Goal: Task Accomplishment & Management: Manage account settings

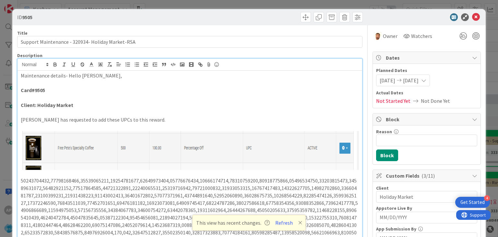
scroll to position [1391, 0]
click at [478, 18] on icon at bounding box center [476, 17] width 8 height 8
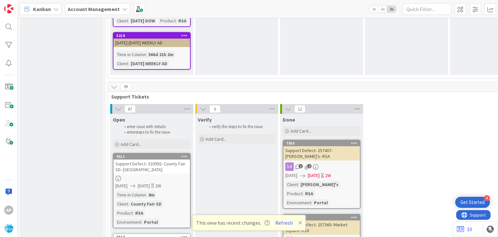
scroll to position [1328, 0]
click at [146, 140] on div "Add Card..." at bounding box center [152, 145] width 78 height 10
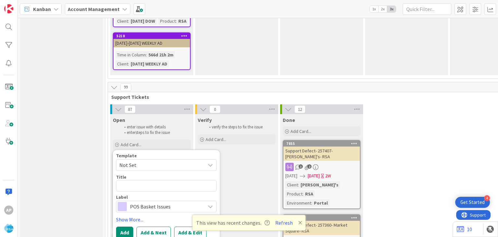
click at [146, 161] on span "Not Set" at bounding box center [159, 165] width 81 height 8
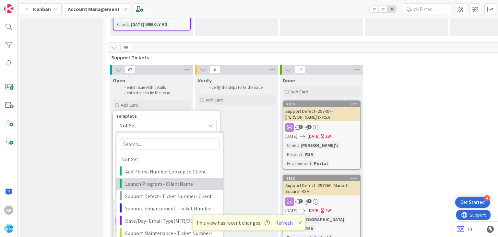
scroll to position [1367, 0]
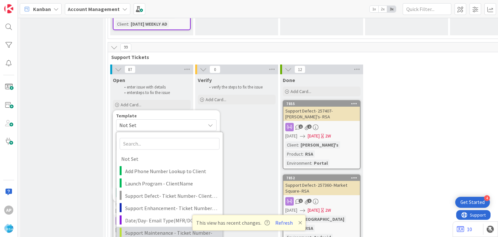
click at [147, 228] on span "Support Maintenance - Ticket Number-" at bounding box center [171, 232] width 93 height 8
type textarea "x"
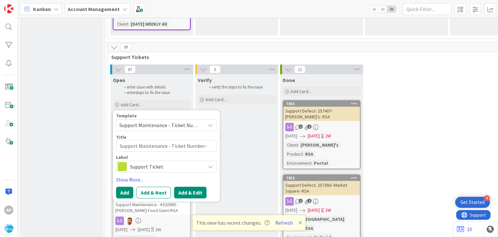
click at [192, 187] on button "Add & Edit" at bounding box center [190, 193] width 32 height 12
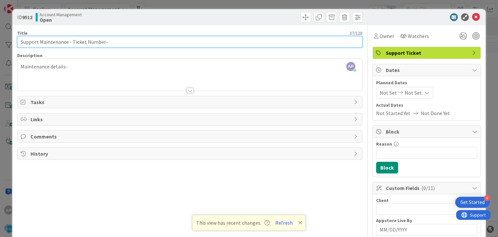
drag, startPoint x: 103, startPoint y: 42, endPoint x: 75, endPoint y: 42, distance: 28.2
click at [75, 42] on input "Support Maintenance - Ticket Number-" at bounding box center [189, 42] width 345 height 12
drag, startPoint x: 72, startPoint y: 42, endPoint x: 103, endPoint y: 43, distance: 31.5
click at [103, 43] on input "Support Maintenance - Ticket Number-" at bounding box center [189, 42] width 345 height 12
paste input "#320967"
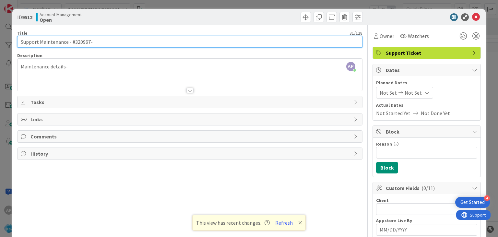
click at [73, 41] on input "Support Maintenance - #320967-" at bounding box center [189, 42] width 345 height 12
click at [95, 41] on input "Support Maintenance - 320967-" at bounding box center [189, 42] width 345 height 12
drag, startPoint x: 89, startPoint y: 42, endPoint x: 129, endPoint y: 43, distance: 39.2
click at [129, 43] on input "Support Maintenance - 320967- A&B Family Foods-RSA" at bounding box center [189, 42] width 345 height 12
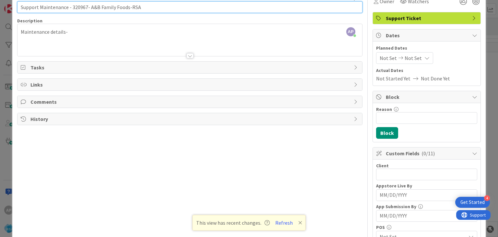
scroll to position [35, 0]
type input "Support Maintenance - 320967- A&B Family Foods-RSA"
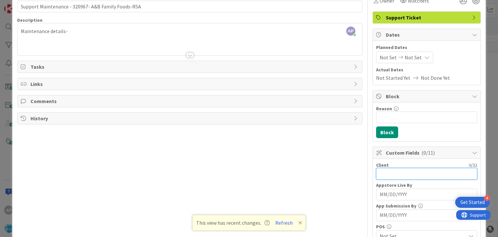
click at [388, 171] on input "text" at bounding box center [426, 174] width 101 height 12
paste input "A&B Family Foods"
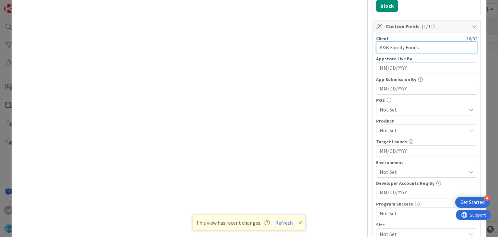
scroll to position [162, 0]
type input "A&B Family Foods"
click at [390, 130] on span "Not Set" at bounding box center [423, 130] width 86 height 8
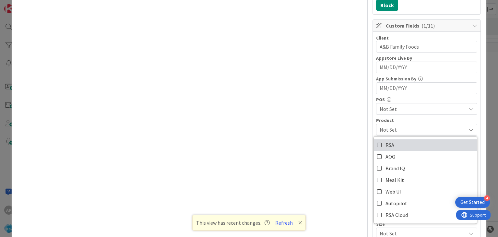
click at [380, 142] on icon at bounding box center [379, 145] width 5 height 10
click at [376, 124] on div "RSA" at bounding box center [426, 130] width 101 height 12
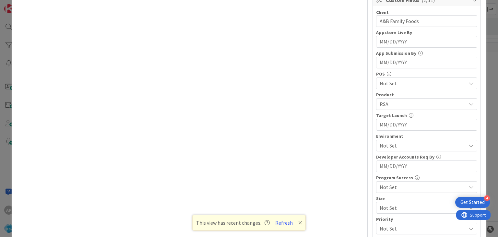
scroll to position [190, 0]
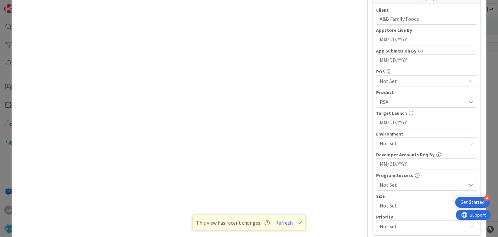
click at [379, 139] on div "Not Set" at bounding box center [426, 143] width 101 height 12
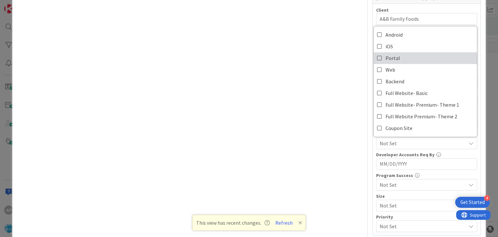
click at [379, 56] on icon at bounding box center [379, 58] width 5 height 10
click at [369, 139] on div "Title 50 / 128 Support Maintenance - 320967- A&B Family Foods-RSA Description A…" at bounding box center [248, 61] width 463 height 452
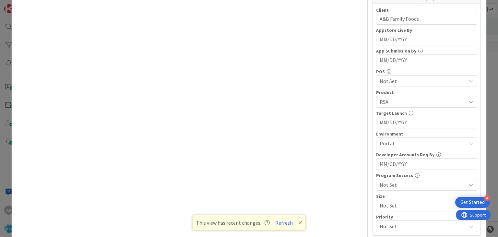
scroll to position [0, 0]
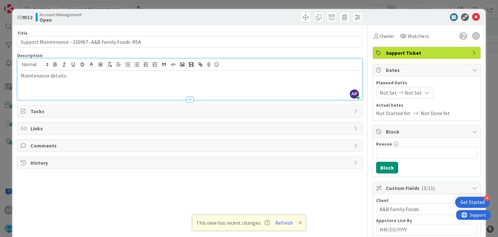
click at [84, 71] on div "Maintenance details-" at bounding box center [190, 85] width 344 height 29
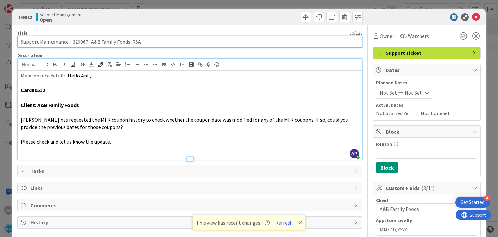
drag, startPoint x: 41, startPoint y: 43, endPoint x: 128, endPoint y: 43, distance: 86.9
click at [128, 43] on input "Support Maintenance - 320967- A&B Family Foods-RSA" at bounding box center [189, 42] width 345 height 12
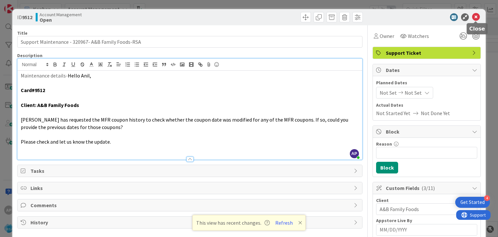
click at [478, 20] on icon at bounding box center [476, 17] width 8 height 8
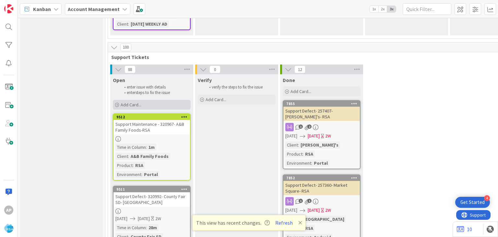
click at [131, 102] on span "Add Card..." at bounding box center [131, 105] width 21 height 6
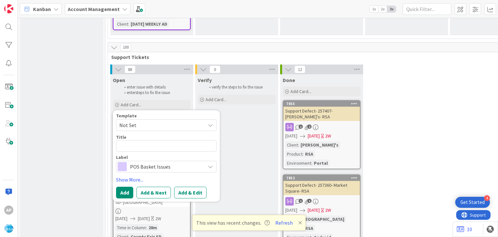
click at [132, 121] on span "Not Set" at bounding box center [159, 125] width 81 height 8
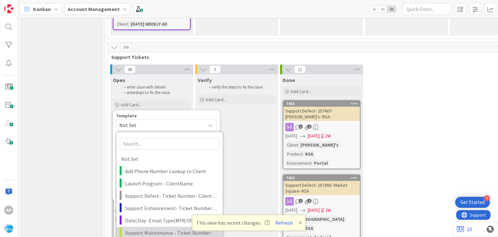
click at [148, 228] on span "Support Maintenance - Ticket Number-" at bounding box center [171, 232] width 93 height 8
type textarea "x"
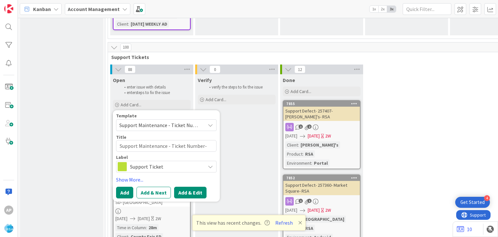
click at [180, 187] on button "Add & Edit" at bounding box center [190, 193] width 32 height 12
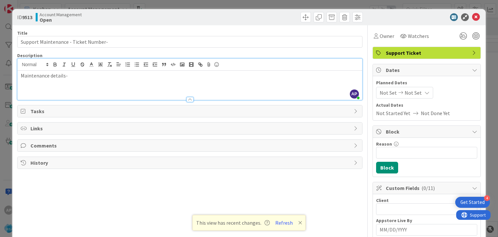
click at [80, 71] on div "Maintenance details-" at bounding box center [190, 85] width 344 height 29
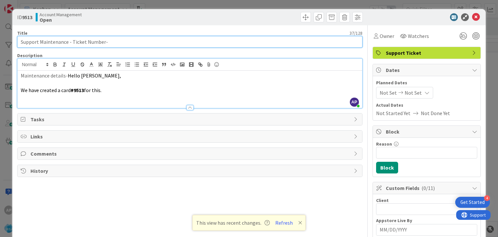
drag, startPoint x: 71, startPoint y: 42, endPoint x: 101, endPoint y: 42, distance: 29.8
click at [101, 42] on input "Support Maintenance - Ticket Number-" at bounding box center [189, 42] width 345 height 12
drag, startPoint x: 103, startPoint y: 43, endPoint x: 72, endPoint y: 40, distance: 30.9
click at [72, 40] on input "Support Maintenance - Ticket Number-" at bounding box center [189, 42] width 345 height 12
paste input "#320939"
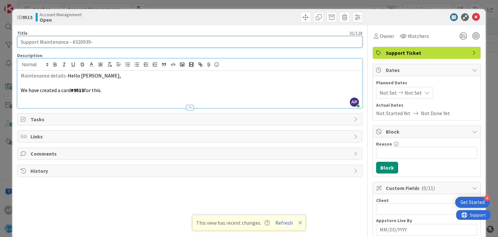
click at [74, 42] on input "Support Maintenance - #320939-" at bounding box center [189, 42] width 345 height 12
click at [96, 41] on input "Support Maintenance - 320939-" at bounding box center [189, 42] width 345 height 12
type input "Support Maintenance - 320939- RSA"
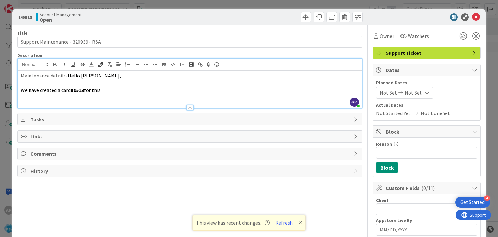
click at [386, 93] on span "Not Set" at bounding box center [388, 93] width 17 height 8
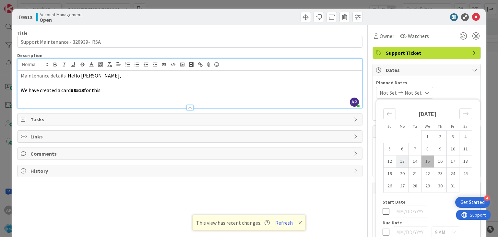
click at [403, 158] on td "13" at bounding box center [402, 161] width 13 height 12
type input "[DATE]"
click at [453, 173] on td "24" at bounding box center [452, 174] width 13 height 12
type input "[DATE]"
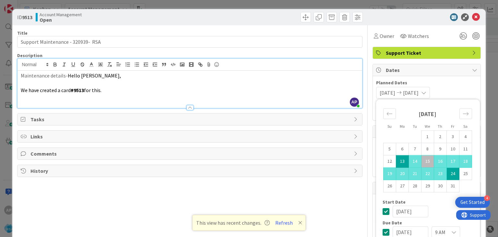
click at [466, 89] on div "[DATE] [DATE] Su Mo Tu We Th Fr Sa [DATE] 1 2 3 4 5 6 7 8 9 10 11 12 13 14 15 1…" at bounding box center [426, 93] width 101 height 12
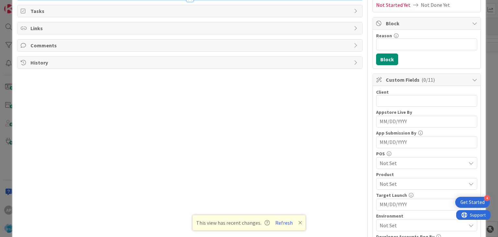
scroll to position [109, 0]
click at [392, 162] on span "Not Set" at bounding box center [423, 162] width 86 height 8
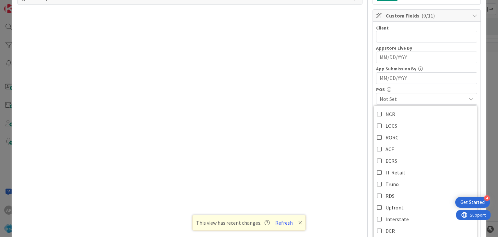
scroll to position [172, 0]
click at [432, 93] on div "Not Set" at bounding box center [426, 99] width 101 height 12
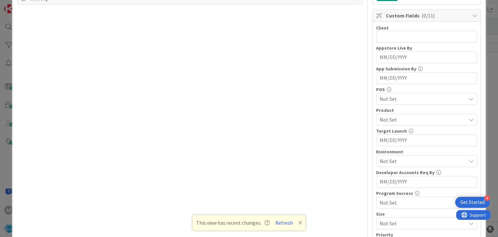
click at [424, 120] on span "Not Set" at bounding box center [423, 120] width 86 height 8
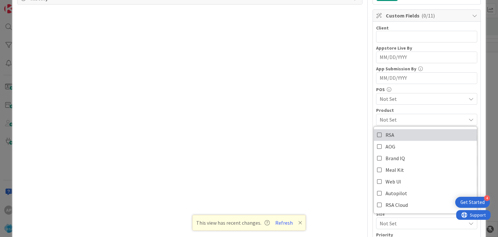
click at [378, 135] on icon at bounding box center [379, 135] width 5 height 10
click at [405, 116] on span "RSA" at bounding box center [423, 120] width 86 height 8
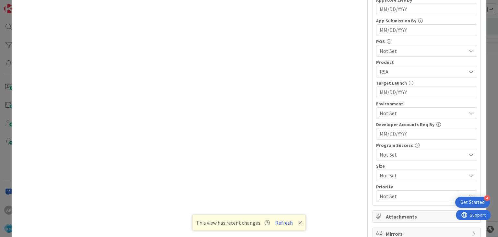
scroll to position [220, 0]
click at [401, 110] on span "Not Set" at bounding box center [423, 113] width 86 height 8
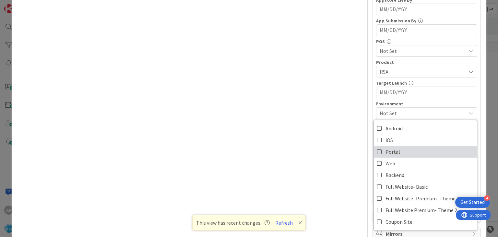
click at [379, 149] on icon at bounding box center [379, 152] width 5 height 10
click at [421, 99] on div "Client 0 / 32 Appstore Live By Navigate forward to interact with the calendar a…" at bounding box center [426, 89] width 101 height 225
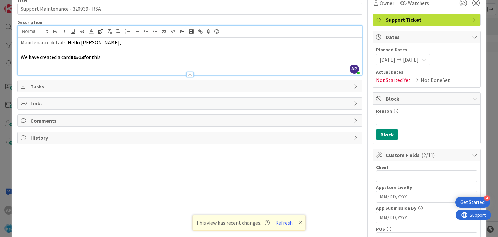
scroll to position [0, 0]
